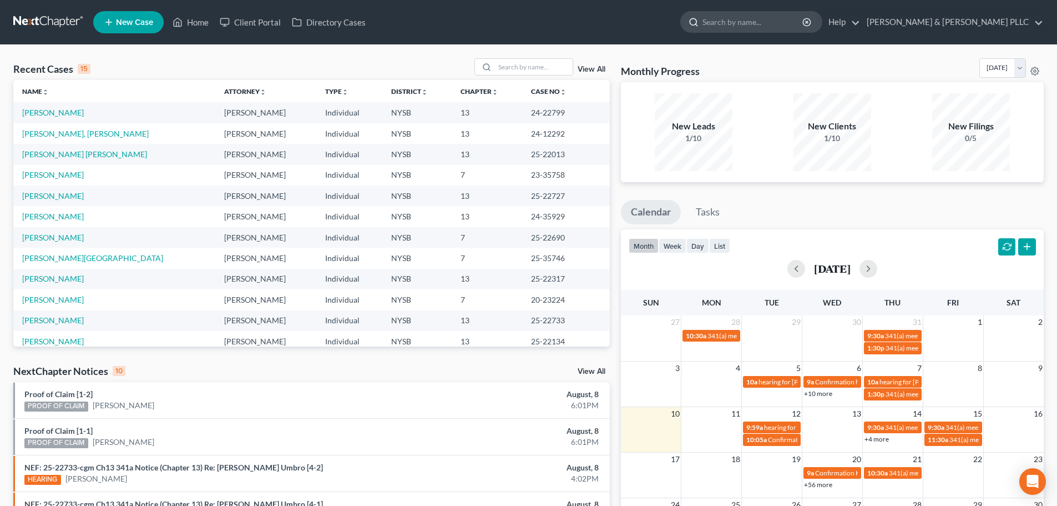
click at [761, 23] on input "search" at bounding box center [754, 22] width 102 height 21
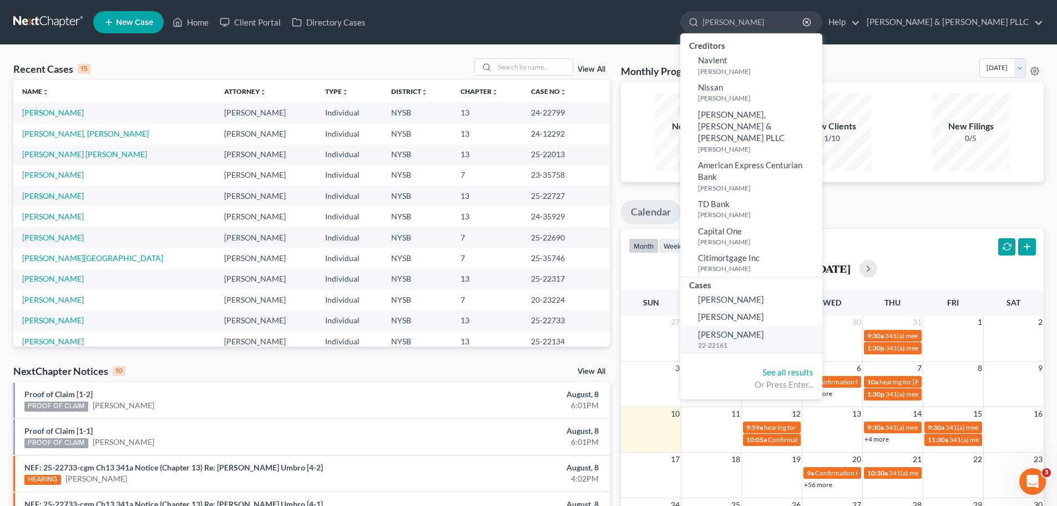
type input "[PERSON_NAME]"
click at [754, 329] on span "[PERSON_NAME]" at bounding box center [731, 334] width 66 height 10
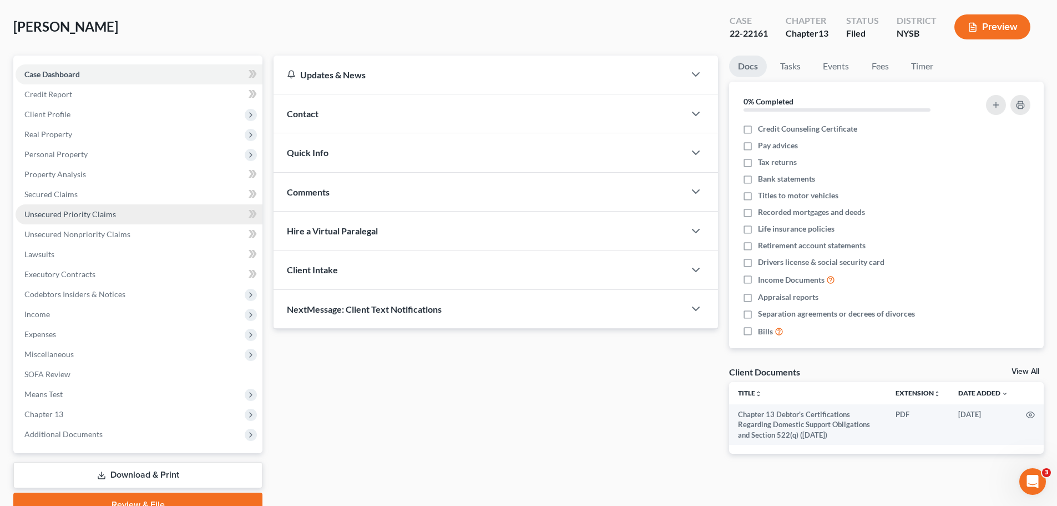
scroll to position [104, 0]
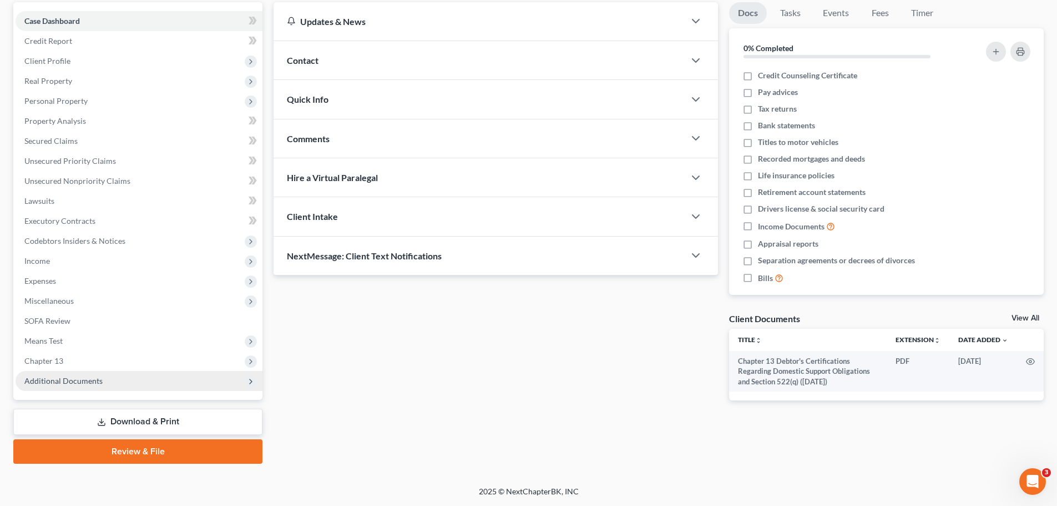
click at [63, 378] on span "Additional Documents" at bounding box center [63, 380] width 78 height 9
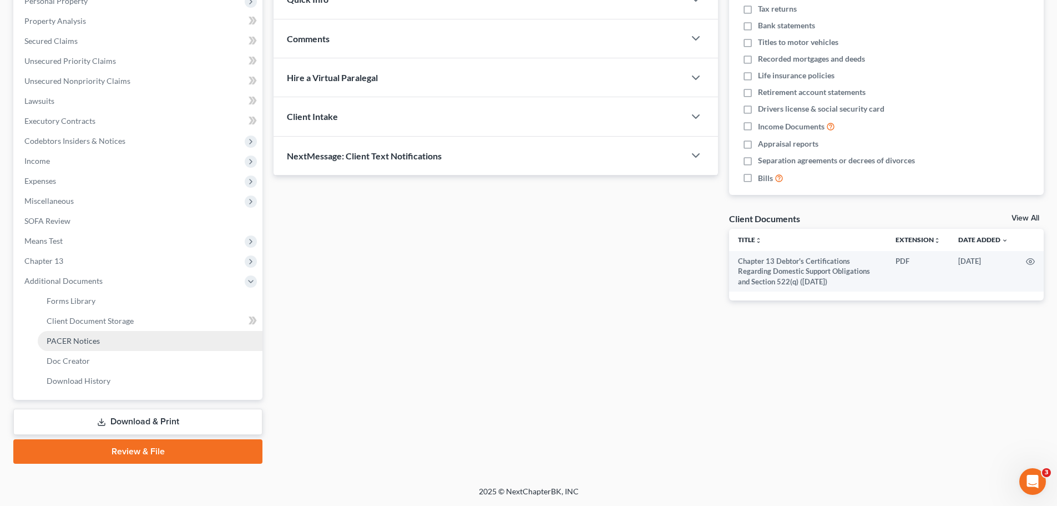
click at [84, 334] on link "PACER Notices" at bounding box center [150, 341] width 225 height 20
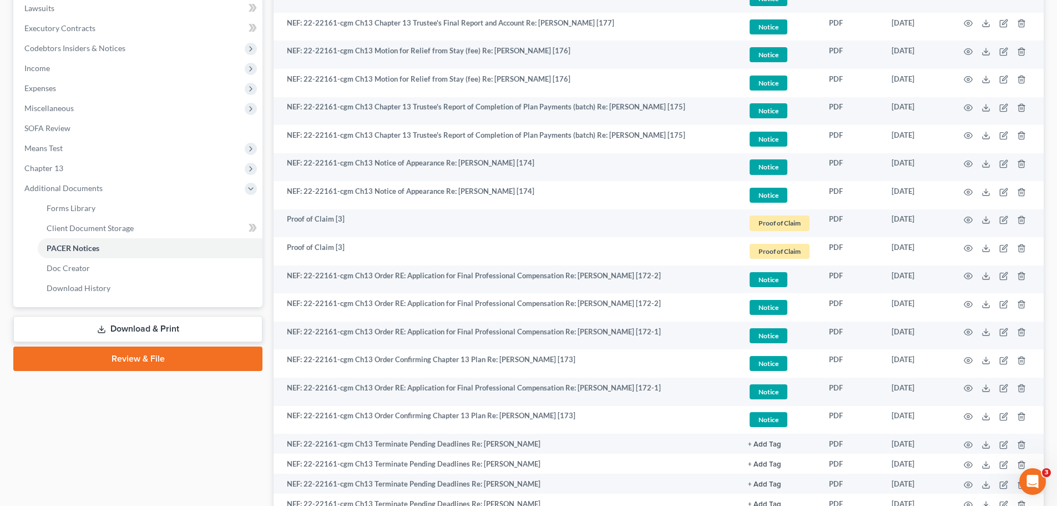
scroll to position [277, 0]
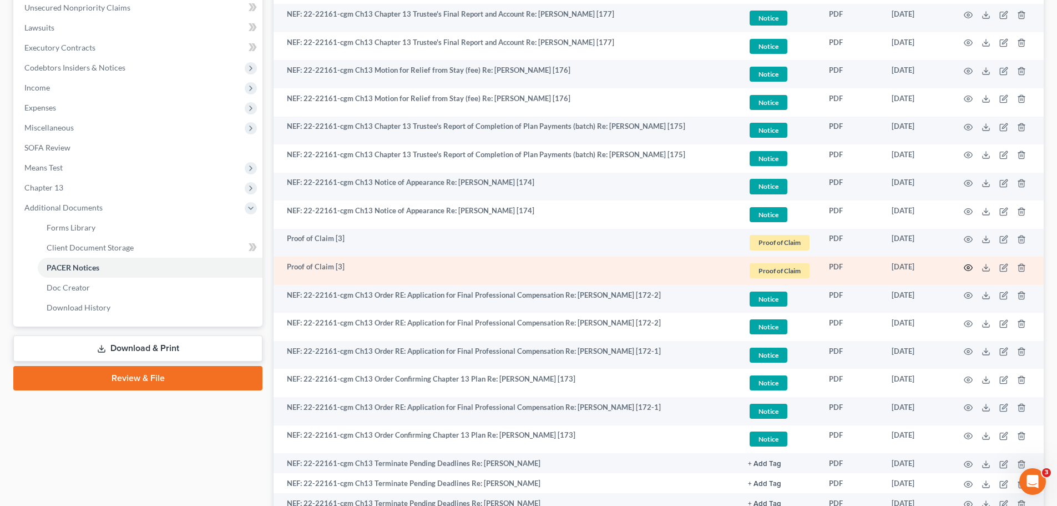
click at [969, 264] on icon "button" at bounding box center [968, 267] width 9 height 9
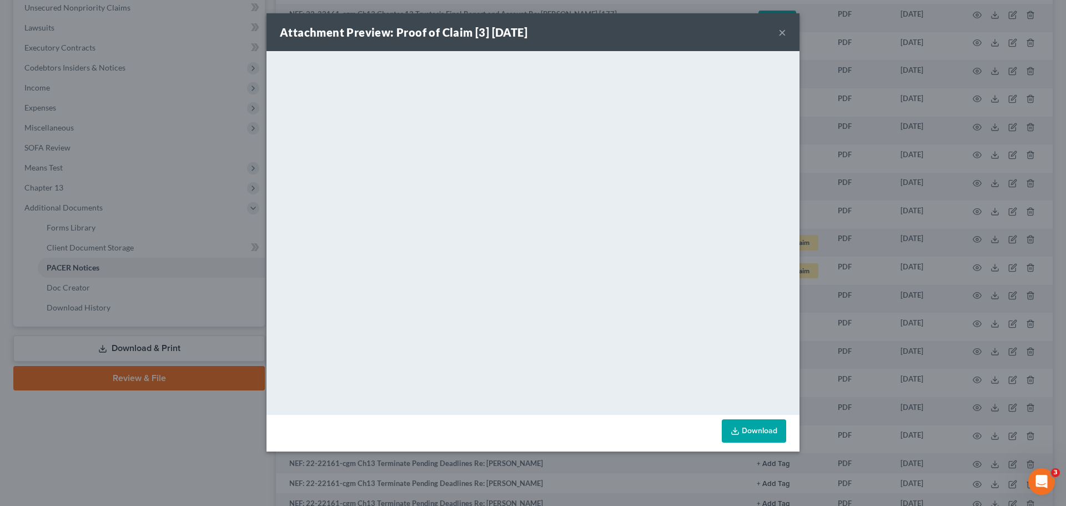
click at [781, 29] on button "×" at bounding box center [782, 32] width 8 height 13
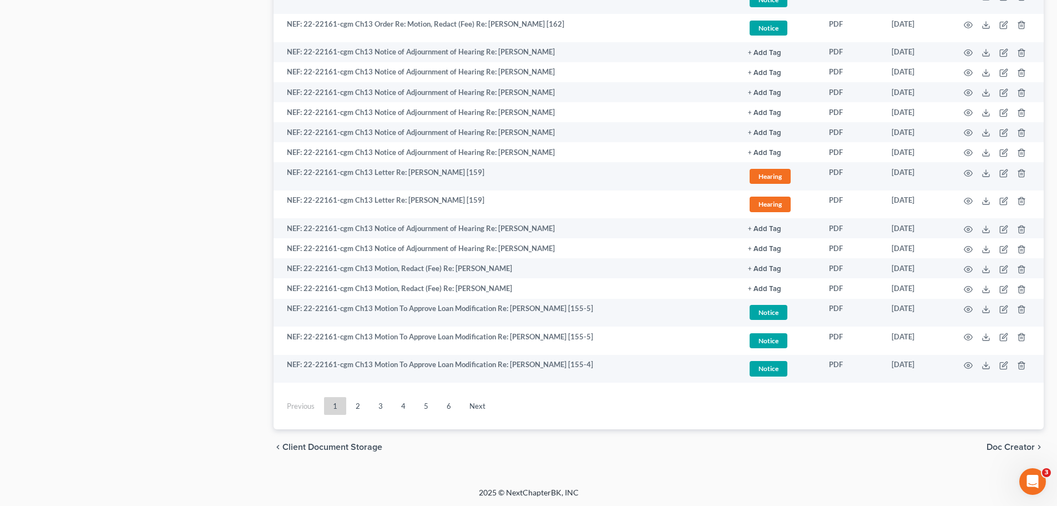
scroll to position [1795, 0]
click at [448, 405] on link "6" at bounding box center [449, 405] width 22 height 18
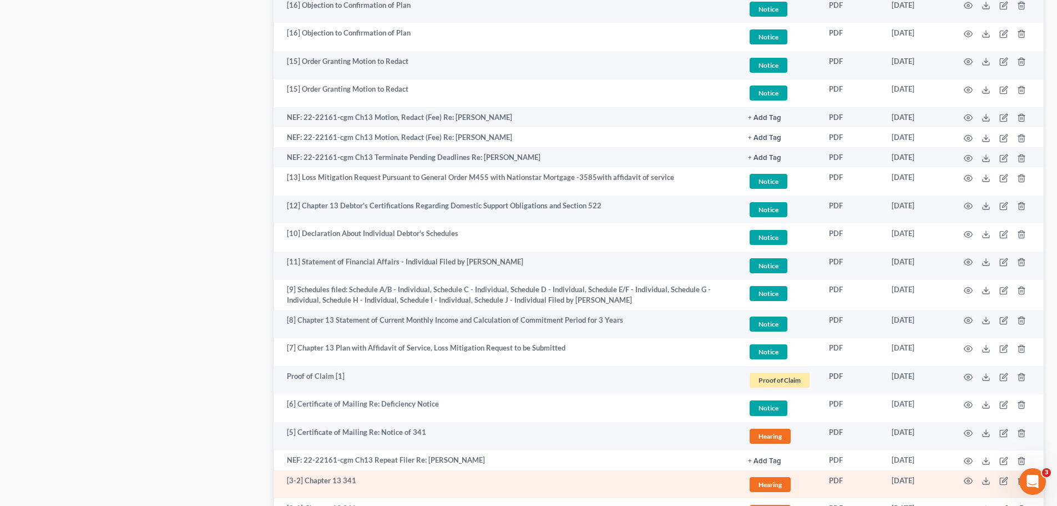
scroll to position [1066, 0]
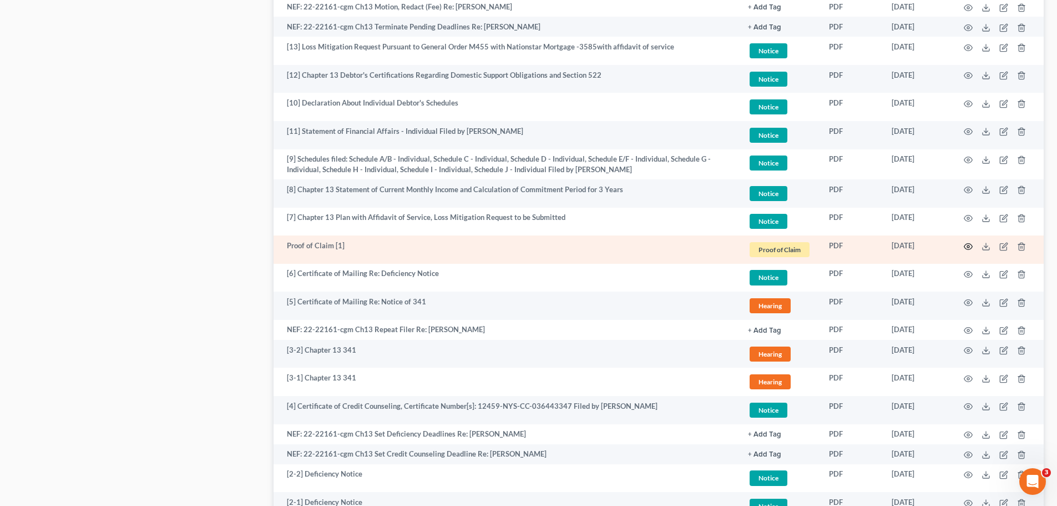
click at [969, 245] on icon "button" at bounding box center [968, 246] width 9 height 9
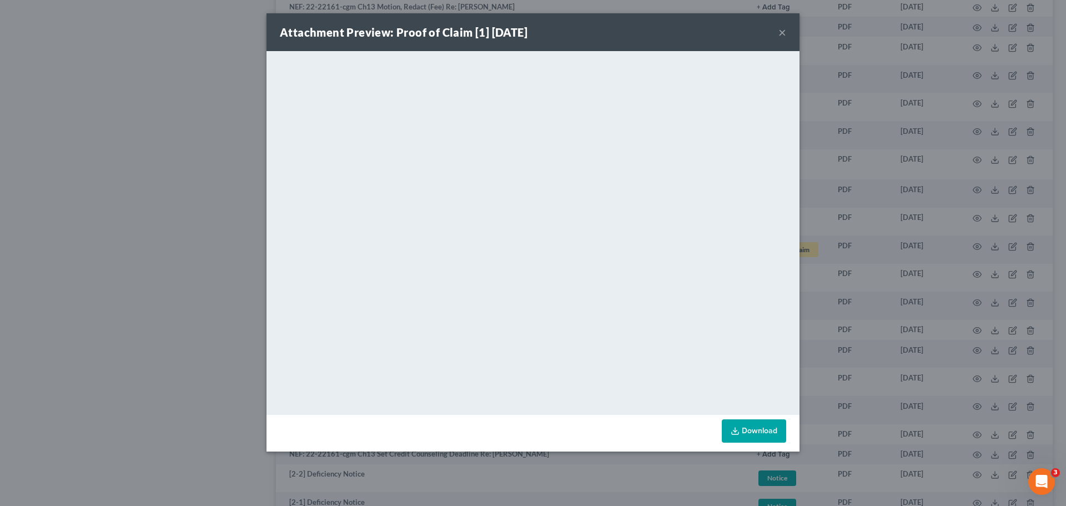
click at [783, 28] on button "×" at bounding box center [782, 32] width 8 height 13
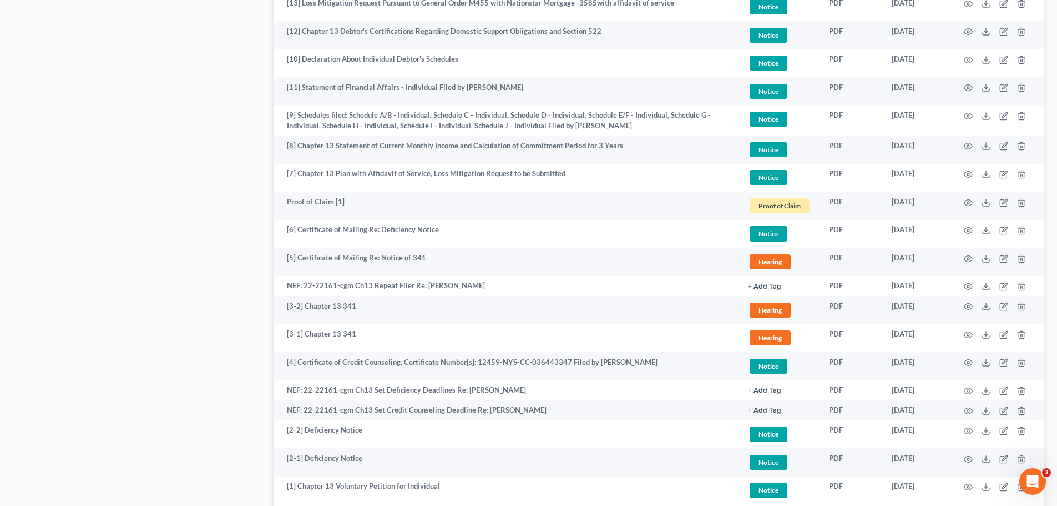
scroll to position [1233, 0]
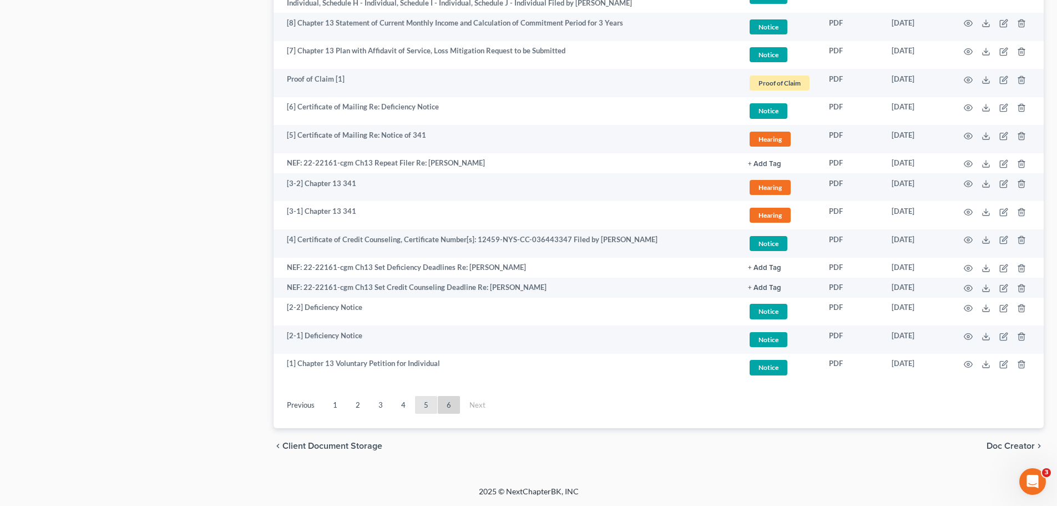
click at [426, 402] on link "5" at bounding box center [426, 405] width 22 height 18
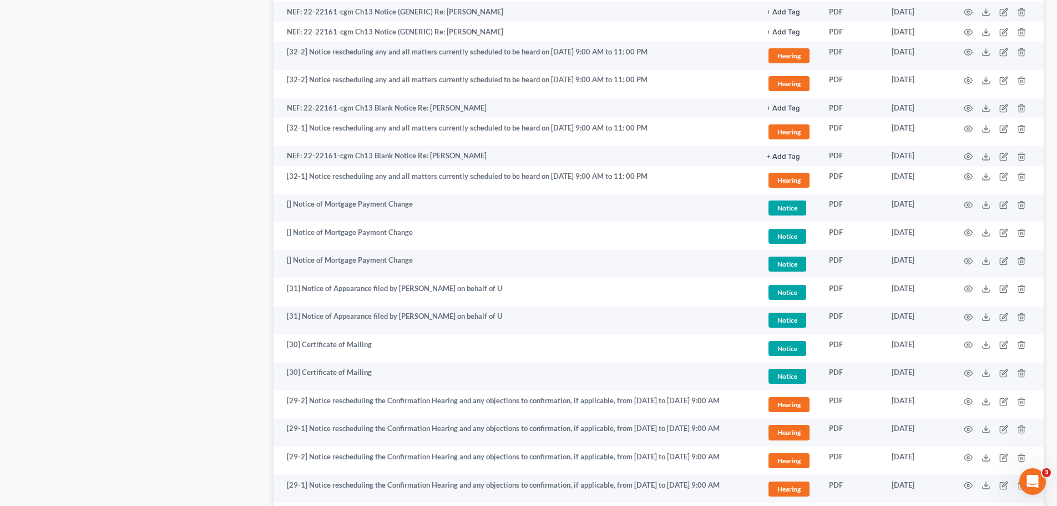
scroll to position [1724, 0]
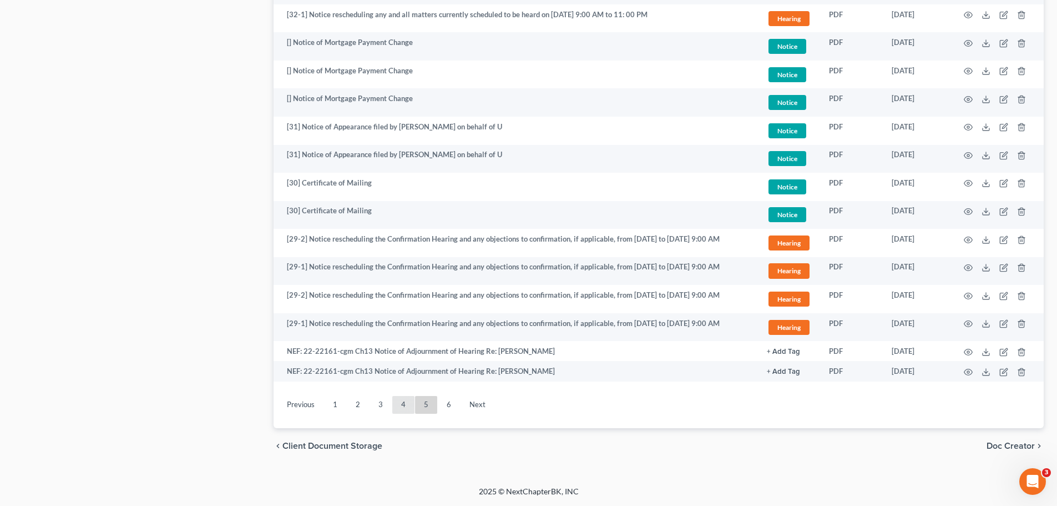
click at [403, 403] on link "4" at bounding box center [403, 405] width 22 height 18
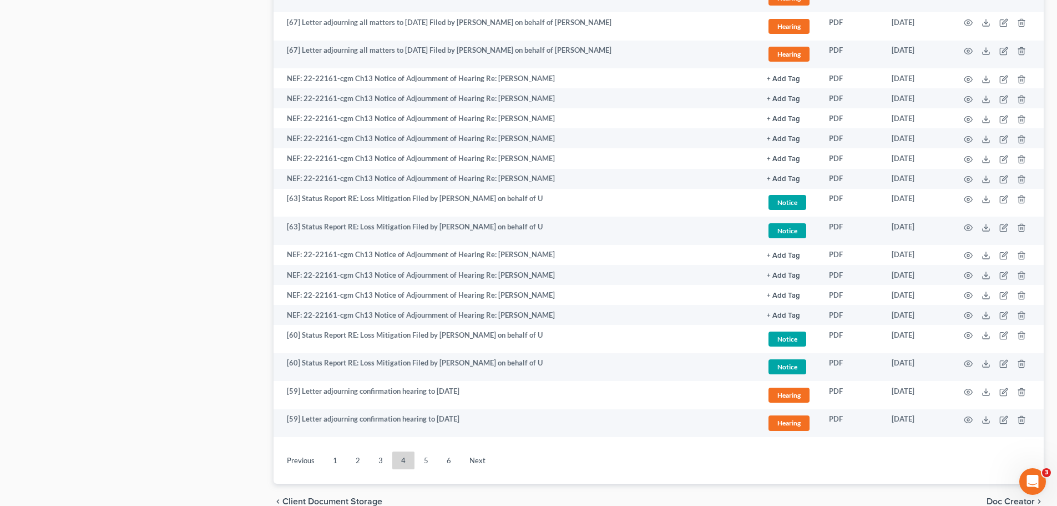
scroll to position [1659, 0]
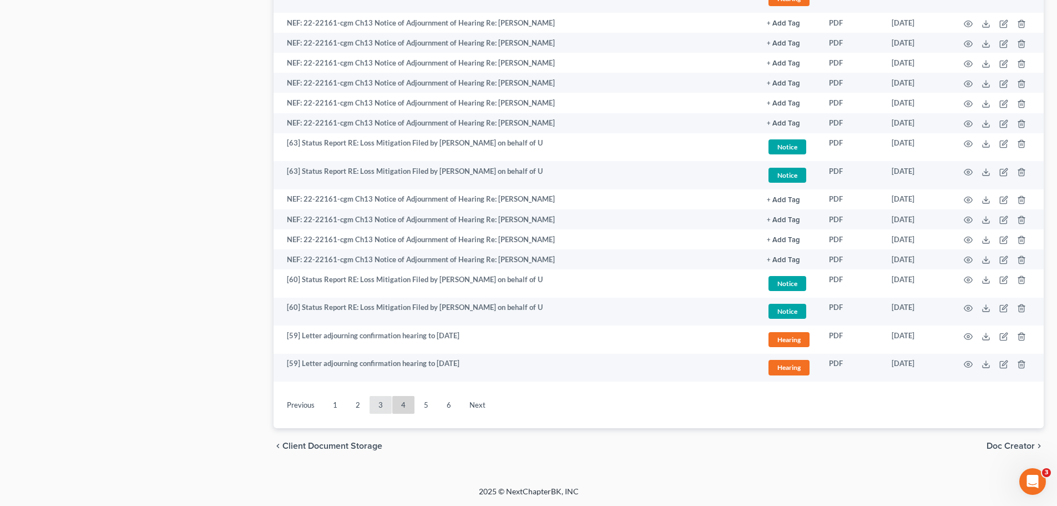
click at [380, 404] on link "3" at bounding box center [381, 405] width 22 height 18
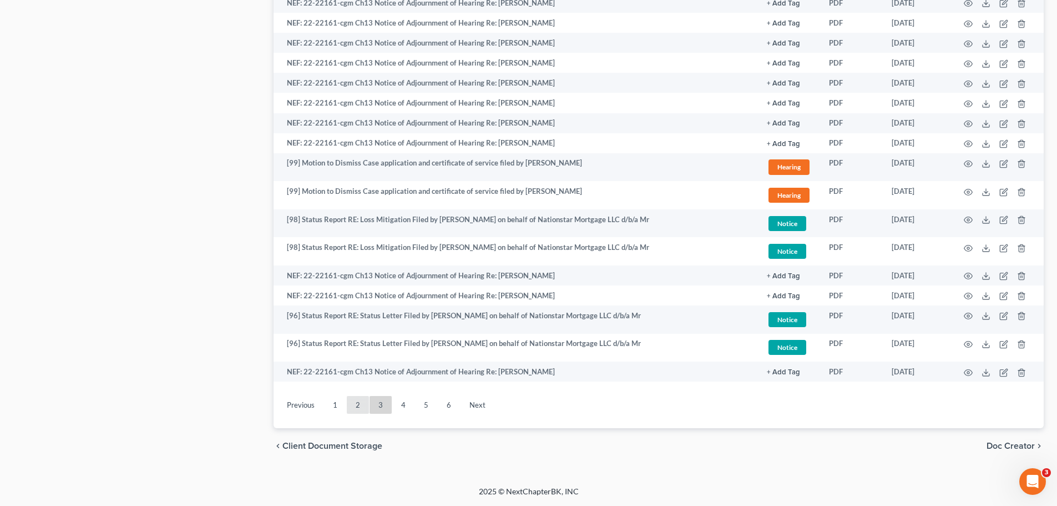
click at [357, 403] on link "2" at bounding box center [358, 405] width 22 height 18
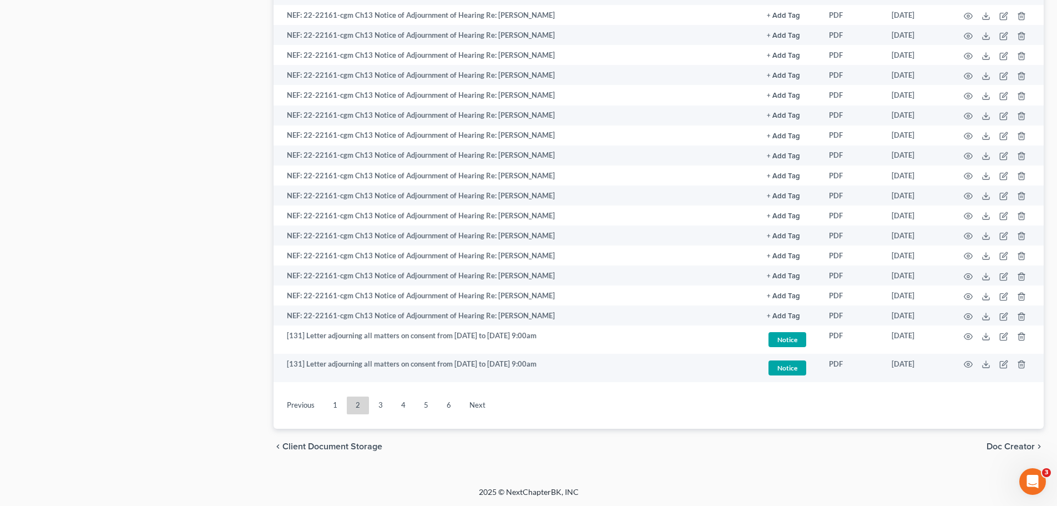
scroll to position [1715, 0]
click at [339, 406] on link "1" at bounding box center [335, 405] width 22 height 18
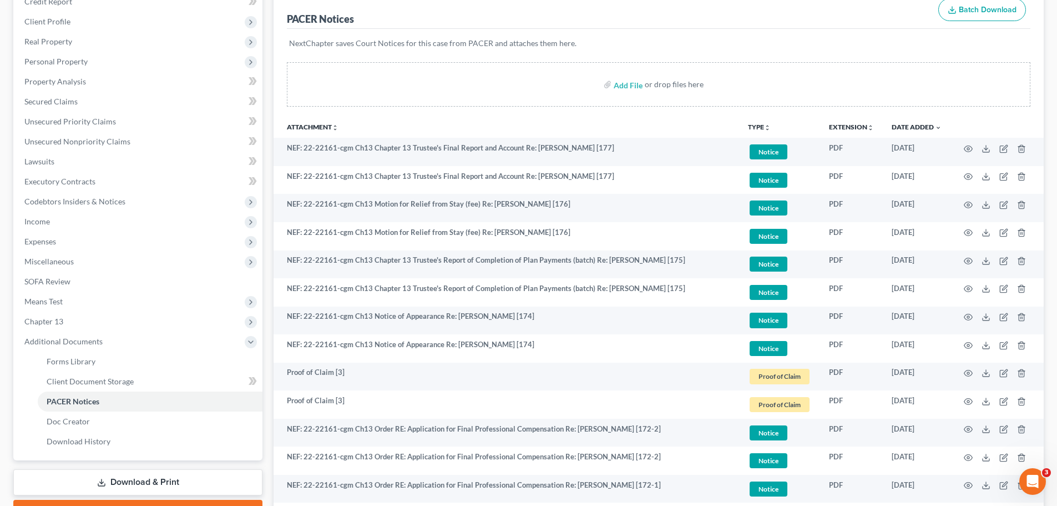
scroll to position [272, 0]
